Goal: Information Seeking & Learning: Learn about a topic

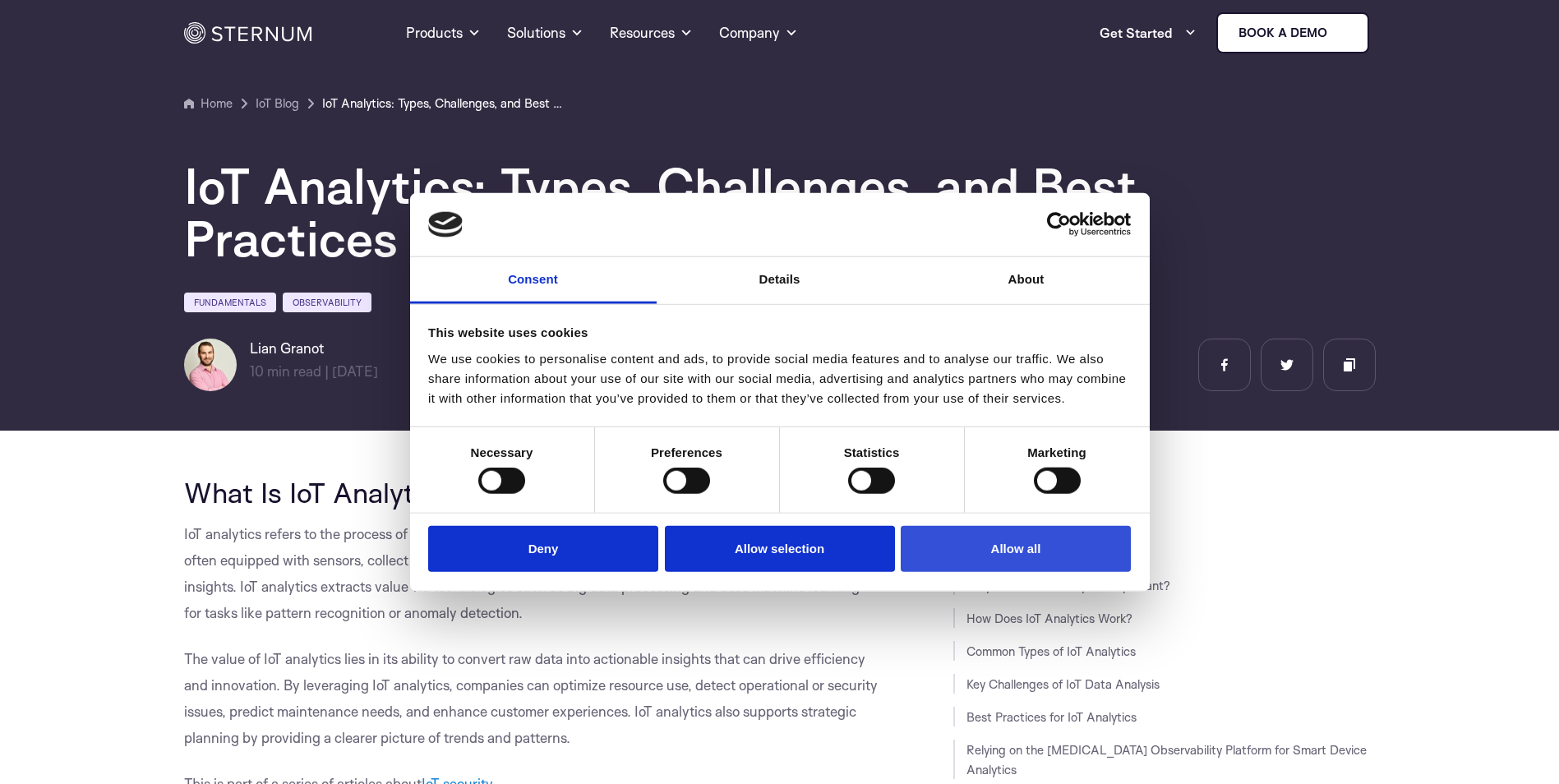
click at [984, 533] on button "Allow all" at bounding box center [1015, 548] width 230 height 47
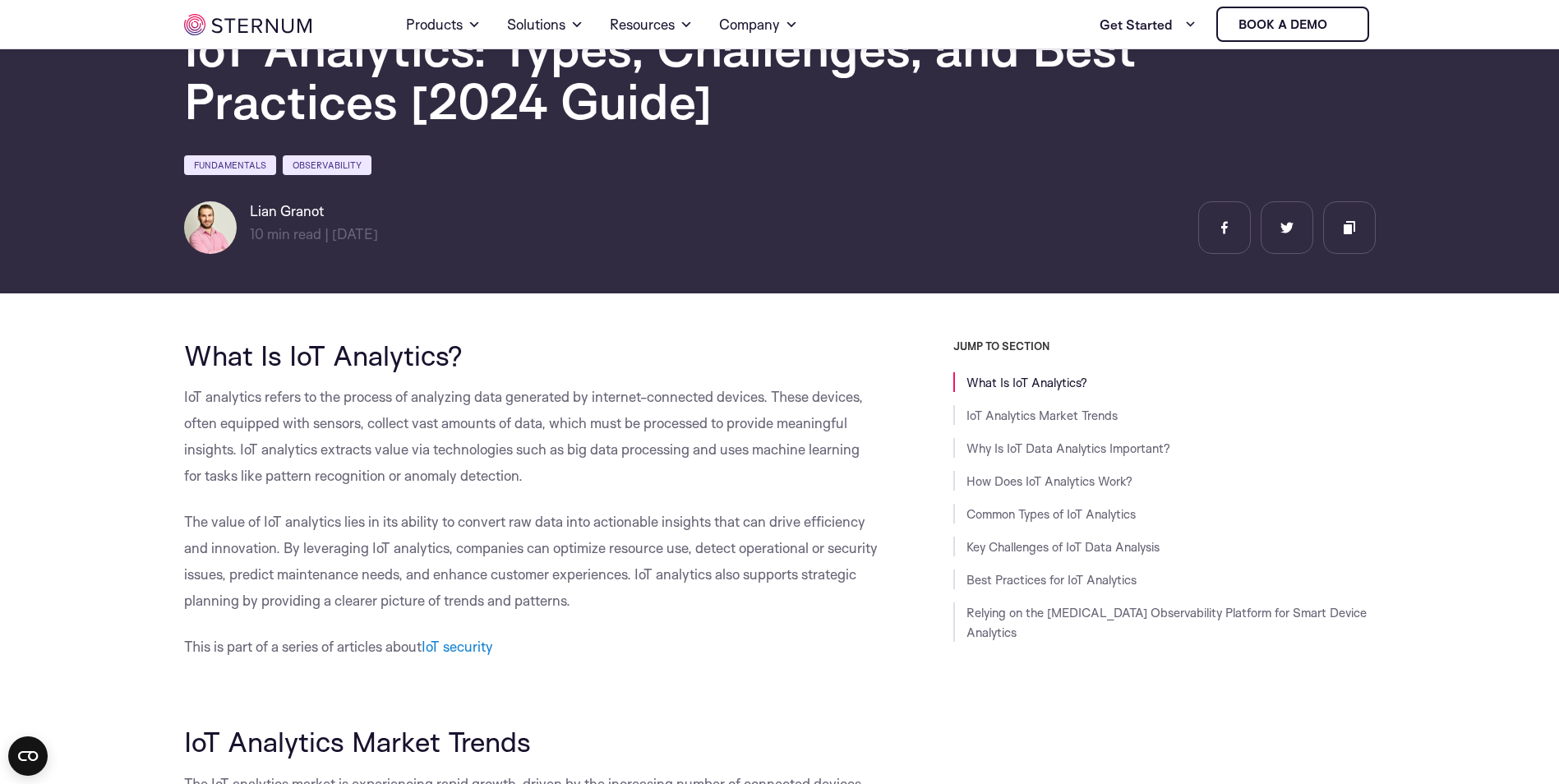
scroll to position [156, 0]
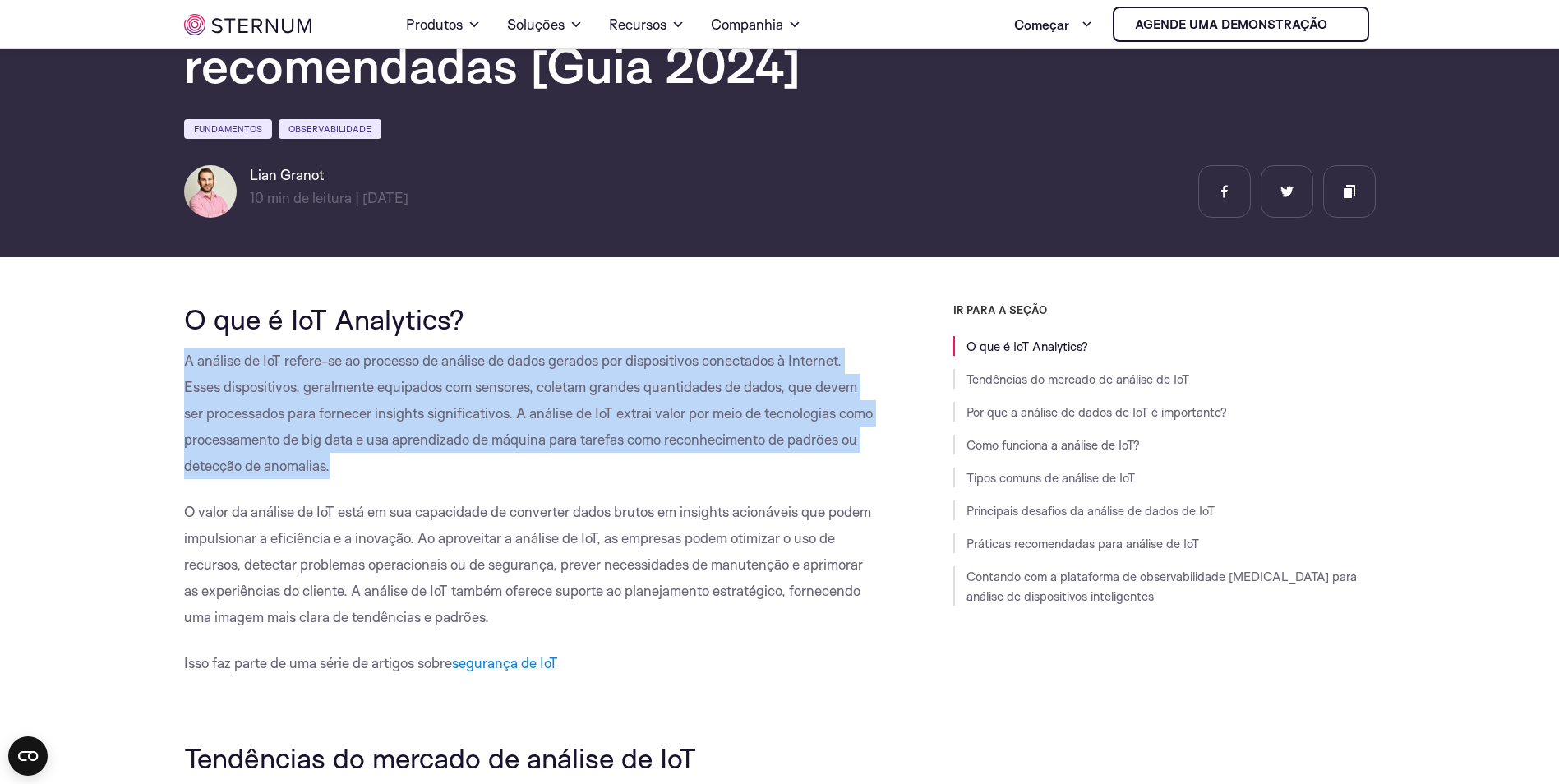
drag, startPoint x: 415, startPoint y: 469, endPoint x: 182, endPoint y: 360, distance: 257.2
copy span "A análise de IoT refere-se ao processo de análise de dados gerados por disposit…"
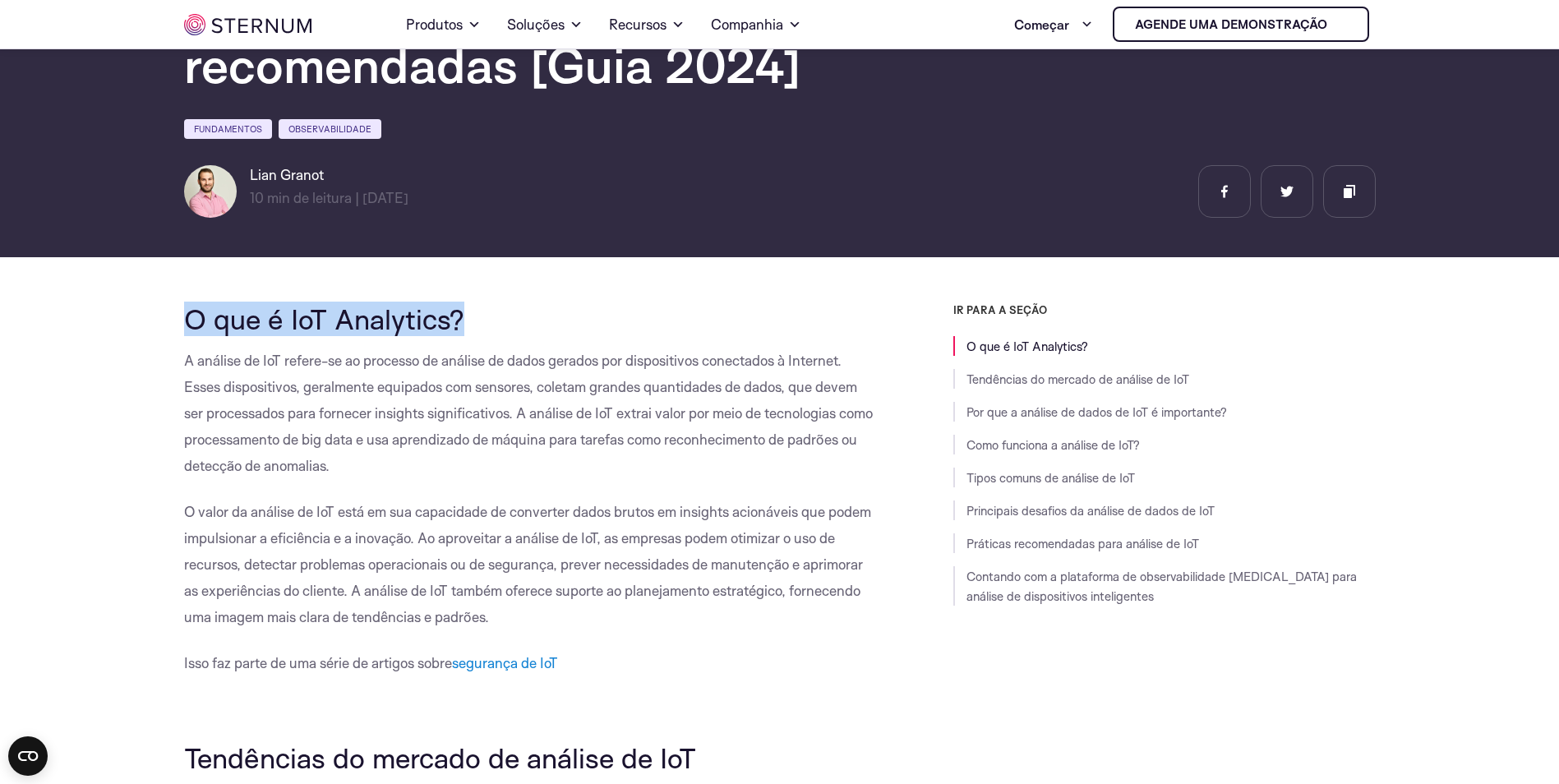
drag, startPoint x: 495, startPoint y: 310, endPoint x: 191, endPoint y: 316, distance: 304.1
click at [191, 316] on h2 "O que é IoT Analytics?" at bounding box center [531, 319] width 695 height 31
copy span "O que é IoT Analytics?"
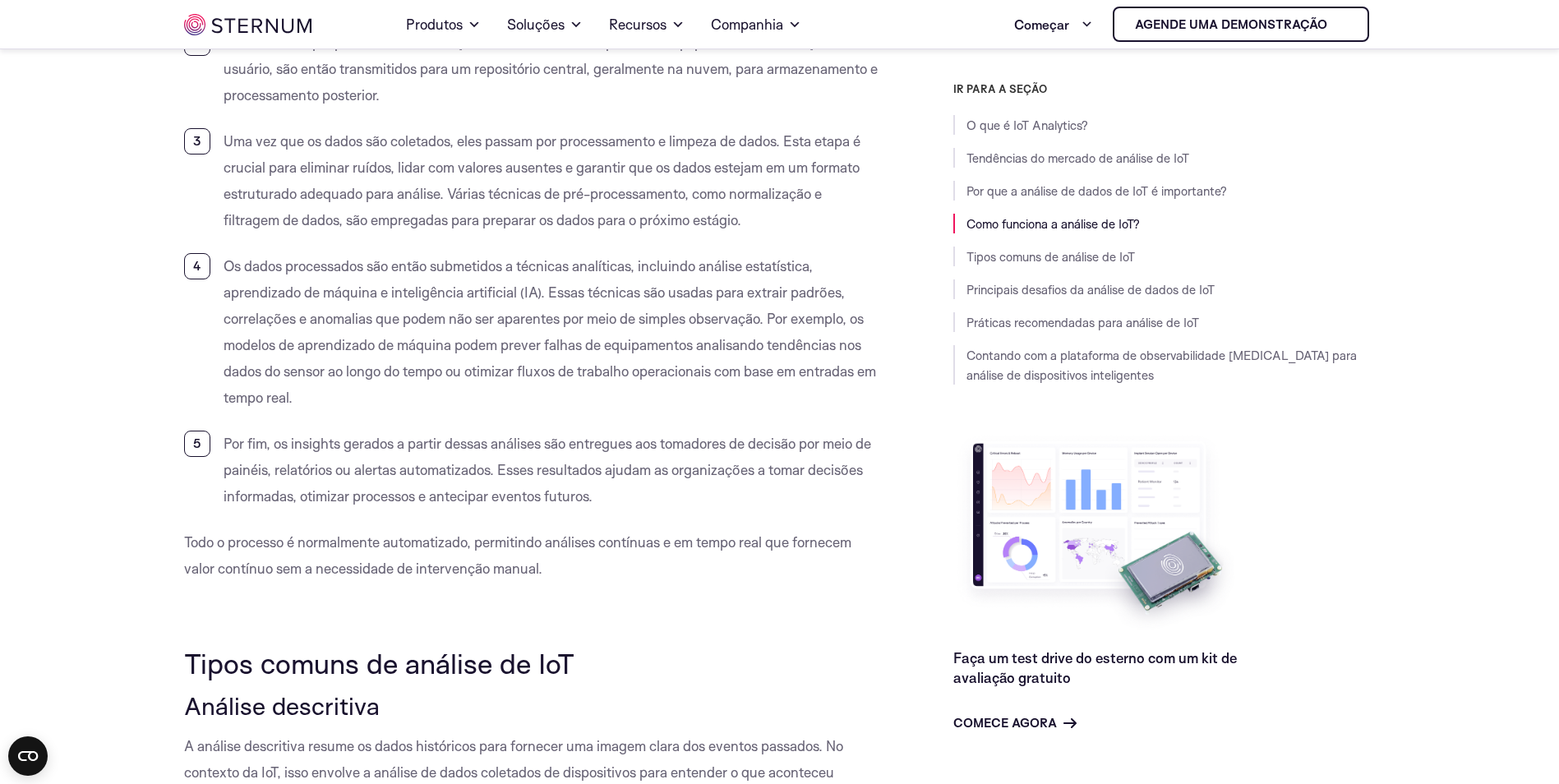
scroll to position [3360, 0]
